Goal: Transaction & Acquisition: Purchase product/service

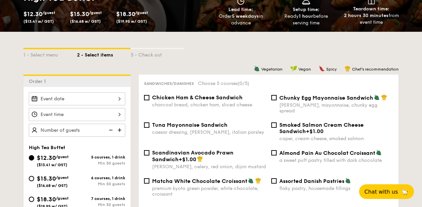
scroll to position [134, 0]
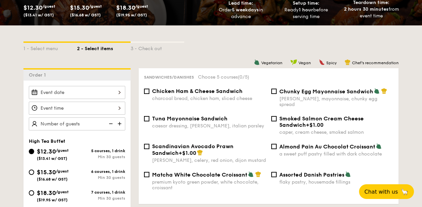
click at [69, 98] on div at bounding box center [77, 92] width 97 height 13
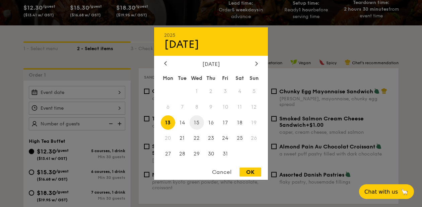
click at [198, 123] on span "15" at bounding box center [197, 123] width 14 height 14
click at [249, 172] on div "OK" at bounding box center [251, 172] width 22 height 9
type input "[DATE]"
click at [110, 93] on div "[DATE] 2025 Oct [DATE] Tue Wed Thu Fri Sat Sun 1 2 3 4 5 6 7 8 9 10 11 12 13 14…" at bounding box center [77, 92] width 97 height 13
click at [244, 174] on div "OK" at bounding box center [251, 172] width 22 height 9
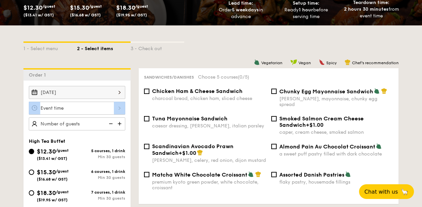
click at [118, 114] on div at bounding box center [77, 108] width 97 height 13
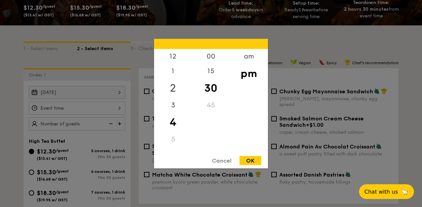
click at [175, 87] on div "2" at bounding box center [173, 87] width 38 height 19
click at [210, 55] on div "00" at bounding box center [211, 58] width 38 height 19
click at [250, 161] on div "OK" at bounding box center [251, 160] width 22 height 9
type input "2:00PM"
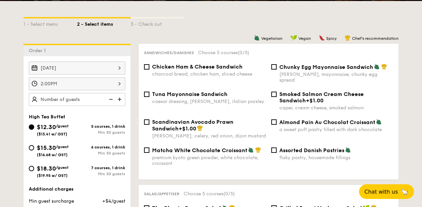
scroll to position [168, 0]
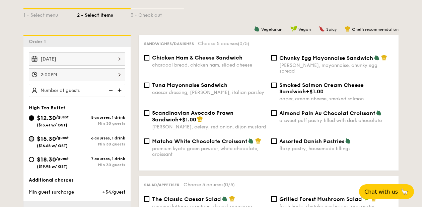
click at [33, 142] on input "$15.30 /guest ($16.68 w/ GST) 6 courses, 1 drink Min 30 guests" at bounding box center [31, 138] width 5 height 5
radio input "true"
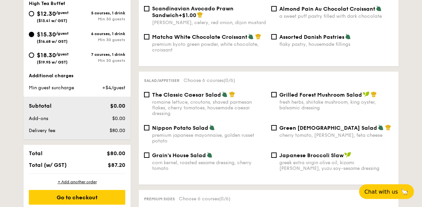
scroll to position [335, 0]
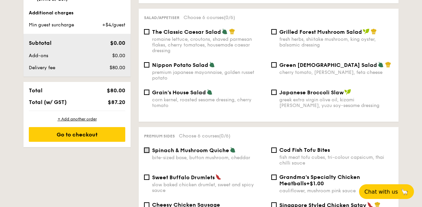
click at [146, 152] on input "Spinach & Mushroom Quiche bite-sized base, button mushroom, cheddar" at bounding box center [146, 150] width 5 height 5
checkbox input "true"
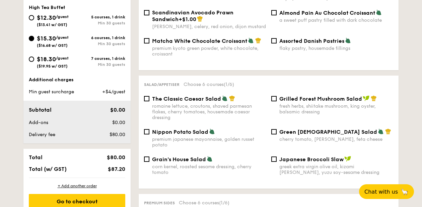
scroll to position [235, 0]
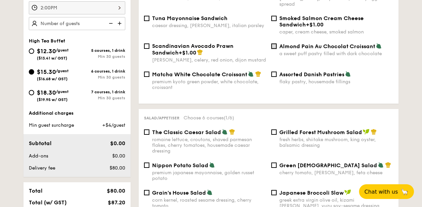
click at [274, 46] on input "Almond Pain Au Chocolat Croissant a sweet puff pastry filled with dark chocolate" at bounding box center [273, 46] width 5 height 5
checkbox input "true"
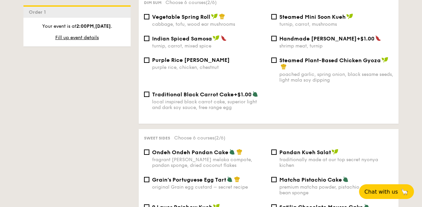
scroll to position [637, 0]
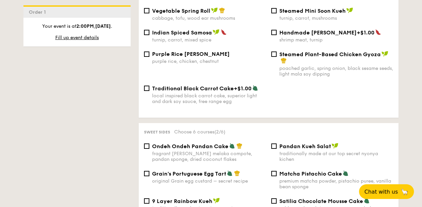
click at [127, 143] on div "1 - Select menu 2 - Select items 3 - Check out Order 1 [DATE] 2:00PM High Tea B…" at bounding box center [211, 84] width 386 height 1123
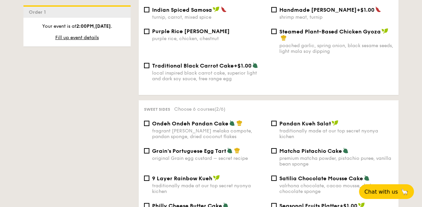
scroll to position [670, 0]
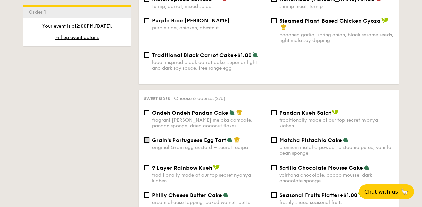
click at [145, 143] on input "Grain's Portuguese Egg Tart original Grain egg custard – secret recipe" at bounding box center [146, 140] width 5 height 5
checkbox input "true"
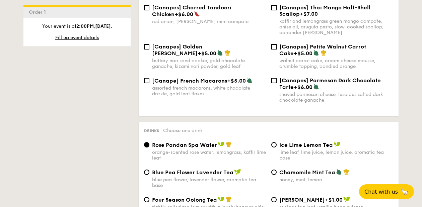
scroll to position [1072, 0]
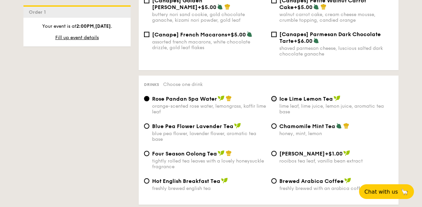
click at [273, 102] on input "Ice Lime Lemon Tea lime leaf, lime juice, lemon juice, aromatic tea base" at bounding box center [273, 98] width 5 height 5
radio input "true"
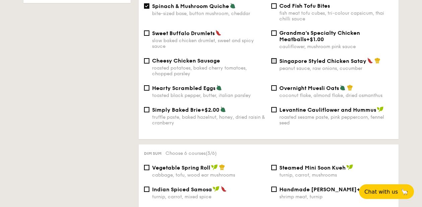
scroll to position [469, 0]
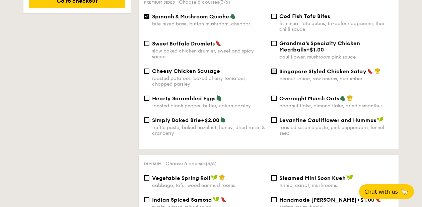
click at [273, 74] on input "Singapore Styled Chicken Satay peanut sauce, raw onions, cucumber" at bounding box center [273, 71] width 5 height 5
checkbox input "true"
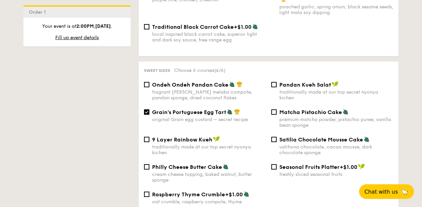
scroll to position [737, 0]
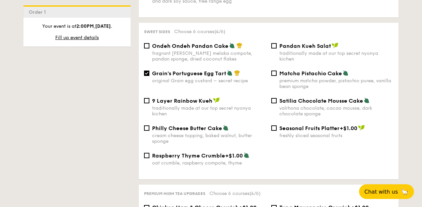
click at [178, 49] on span "Ondeh Ondeh Pandan Cake" at bounding box center [190, 46] width 76 height 6
click at [149, 49] on input "Ondeh Ondeh Pandan Cake fragrant [PERSON_NAME] melaka compote, pandan sponge, d…" at bounding box center [146, 45] width 5 height 5
checkbox input "true"
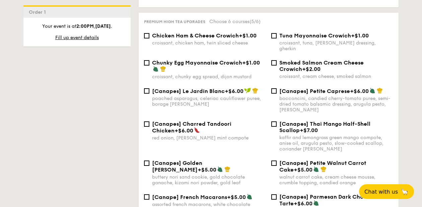
scroll to position [938, 0]
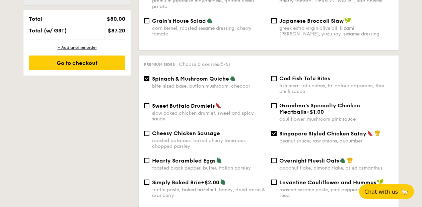
scroll to position [402, 0]
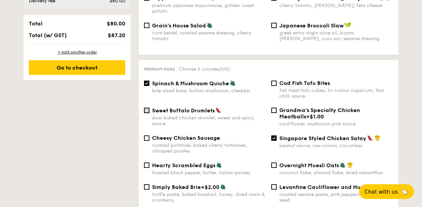
click at [147, 113] on input "Sweet Buffalo Drumlets slow baked chicken drumlet, sweet and spicy sauce" at bounding box center [146, 110] width 5 height 5
checkbox input "true"
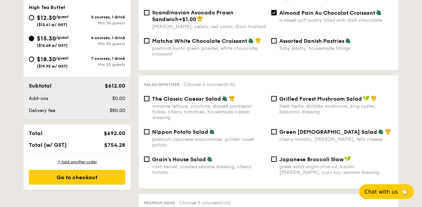
scroll to position [256, 0]
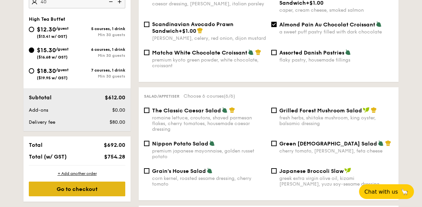
type input "40 guests"
click at [67, 191] on div "Go to checkout" at bounding box center [77, 189] width 97 height 15
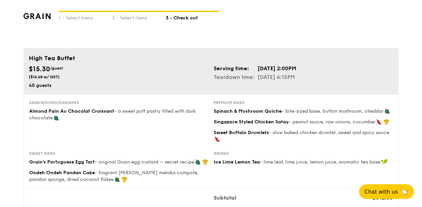
scroll to position [34, 0]
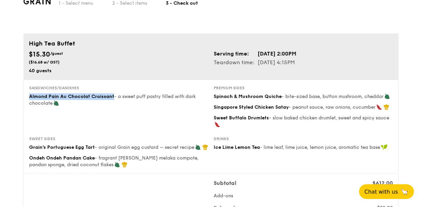
drag, startPoint x: 29, startPoint y: 102, endPoint x: 114, endPoint y: 101, distance: 84.1
click at [114, 101] on div "Almond Pain Au Chocolat Croissant - a sweet puff pastry filled with dark chocol…" at bounding box center [118, 100] width 179 height 13
copy span "Almond Pain Au Chocolat Croissant"
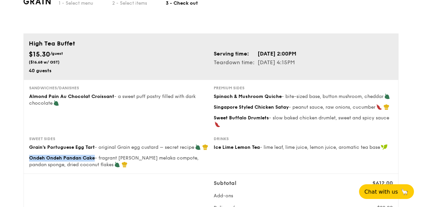
drag, startPoint x: 95, startPoint y: 162, endPoint x: 28, endPoint y: 163, distance: 66.0
click at [28, 163] on div "Sweet sides Grain's Portuguese Egg Tart - original Grain egg custard – secret r…" at bounding box center [118, 152] width 185 height 32
copy span "Ondeh Ondeh Pandan Cake"
click at [261, 127] on div "Sweet Buffalo Drumlets - slow baked chicken drumlet, sweet and spicy sauce" at bounding box center [303, 121] width 179 height 13
drag, startPoint x: 269, startPoint y: 124, endPoint x: 215, endPoint y: 124, distance: 54.0
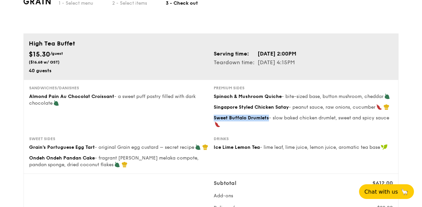
click at [215, 124] on div "Sweet Buffalo Drumlets - slow baked chicken drumlet, sweet and spicy sauce" at bounding box center [303, 121] width 179 height 13
copy span "Sweet Buffalo Drumlets"
click at [125, 130] on div "Sandwiches/Danishes Almond Pain Au Chocolat Croissant - a sweet puff pastry fil…" at bounding box center [210, 110] width 369 height 51
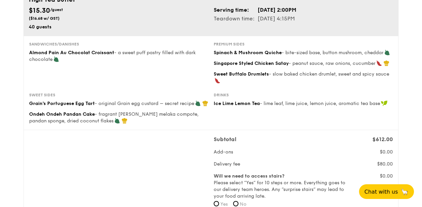
scroll to position [0, 0]
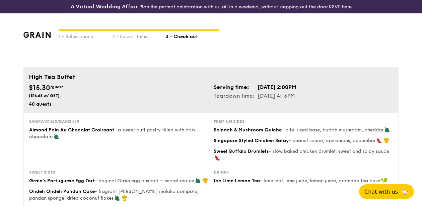
click at [191, 62] on div "1 - Select menu 2 - Select items 3 - Check out" at bounding box center [210, 40] width 375 height 54
click at [139, 152] on div "Sandwiches/Danishes Almond Pain Au Chocolat Croissant - a sweet puff pastry fil…" at bounding box center [210, 144] width 369 height 51
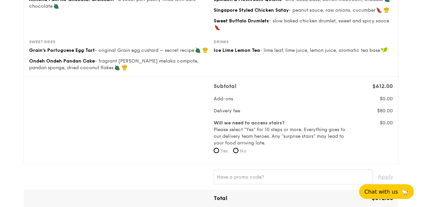
scroll to position [134, 0]
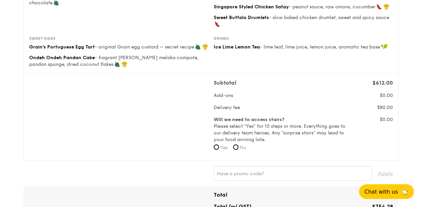
click at [139, 115] on div "Subtotal $612.00 Add-ons $0.00 Delivery fee $80.00 Will we need to access stair…" at bounding box center [210, 117] width 369 height 76
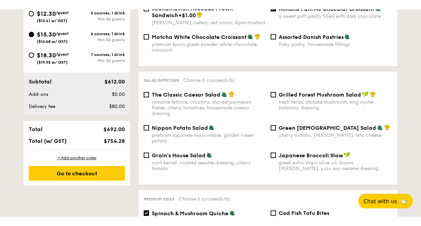
scroll to position [201, 0]
